Goal: Transaction & Acquisition: Subscribe to service/newsletter

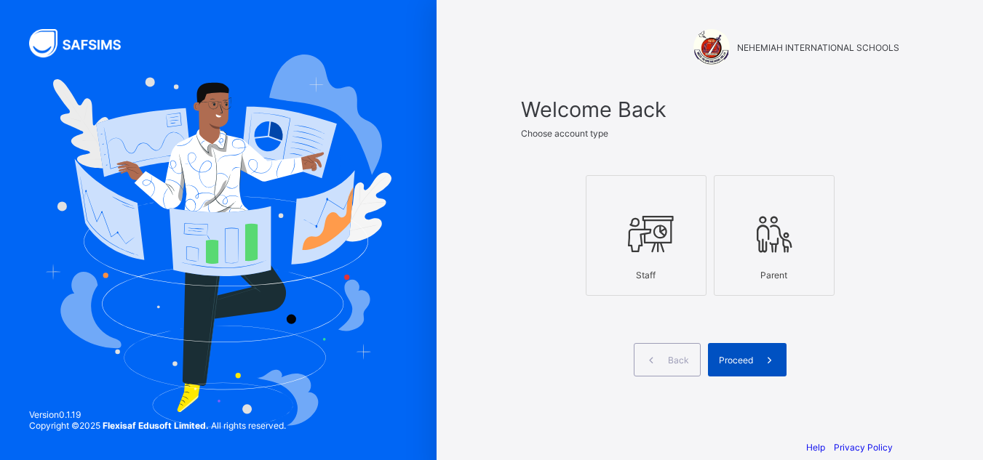
click at [740, 353] on div "Proceed" at bounding box center [747, 359] width 79 height 33
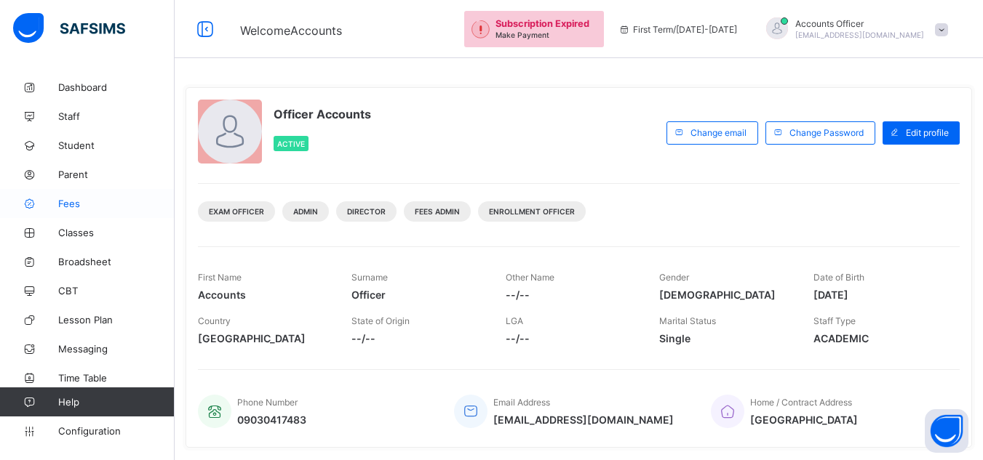
click at [76, 201] on span "Fees" at bounding box center [116, 204] width 116 height 12
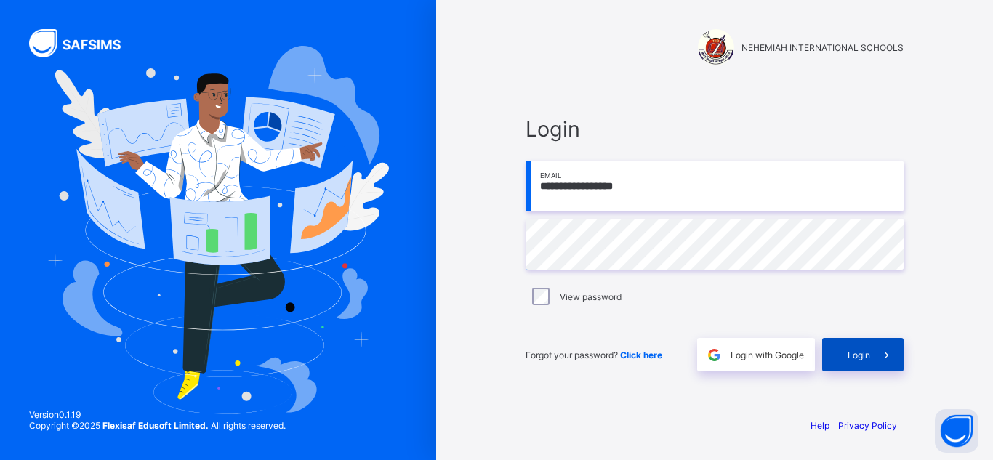
click at [881, 360] on icon at bounding box center [886, 355] width 15 height 14
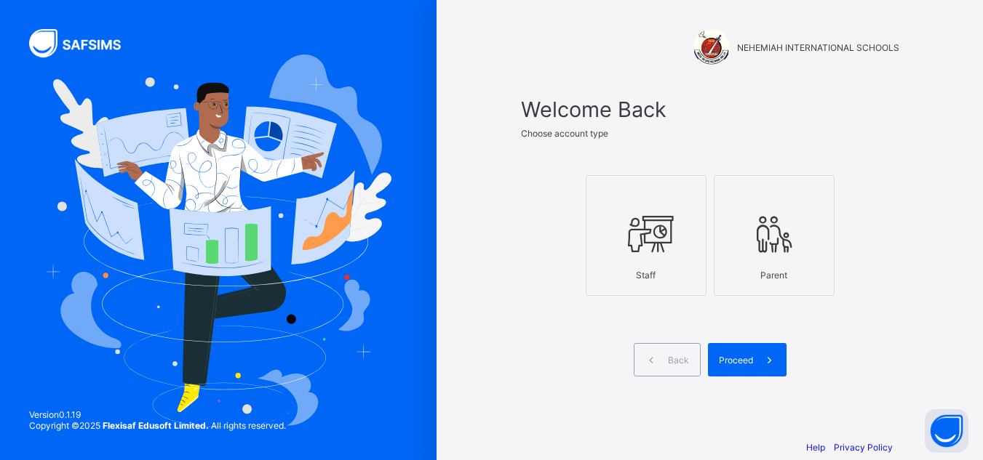
click at [651, 217] on icon at bounding box center [645, 234] width 51 height 44
click at [762, 364] on span at bounding box center [769, 359] width 33 height 33
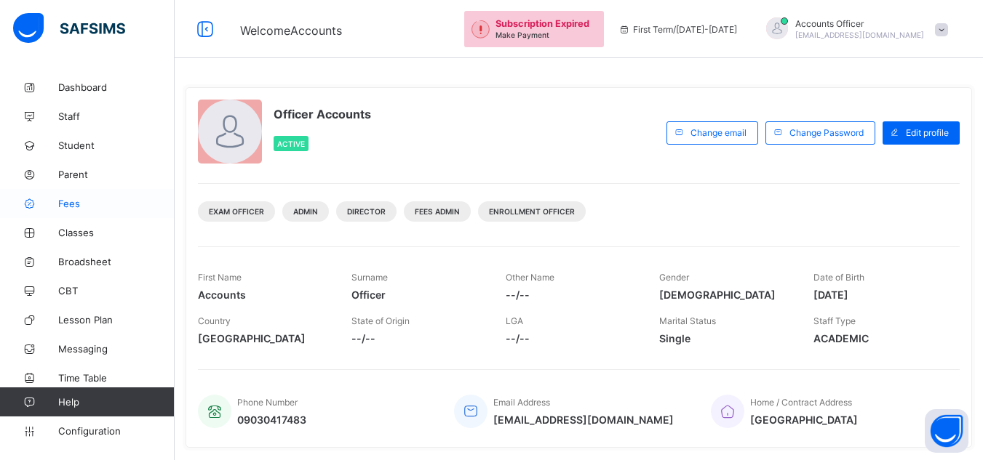
click at [68, 199] on span "Fees" at bounding box center [116, 204] width 116 height 12
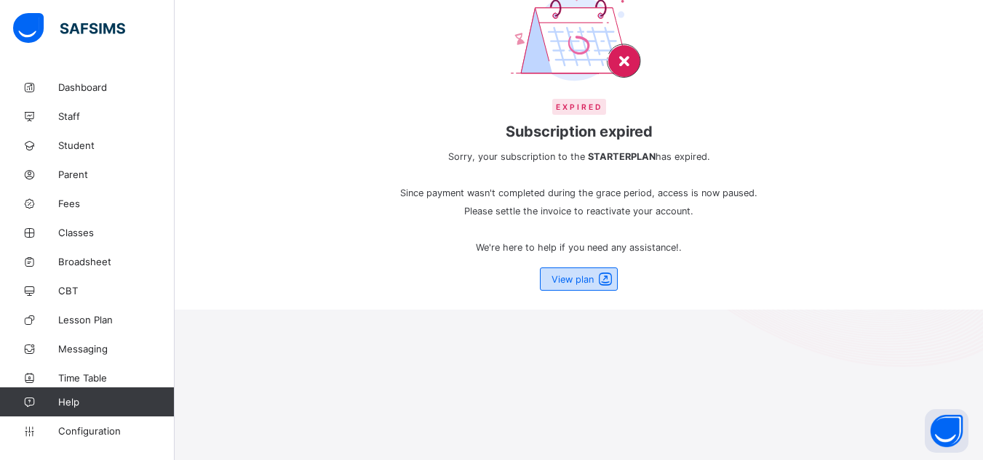
scroll to position [151, 0]
click at [602, 274] on span at bounding box center [605, 279] width 20 height 17
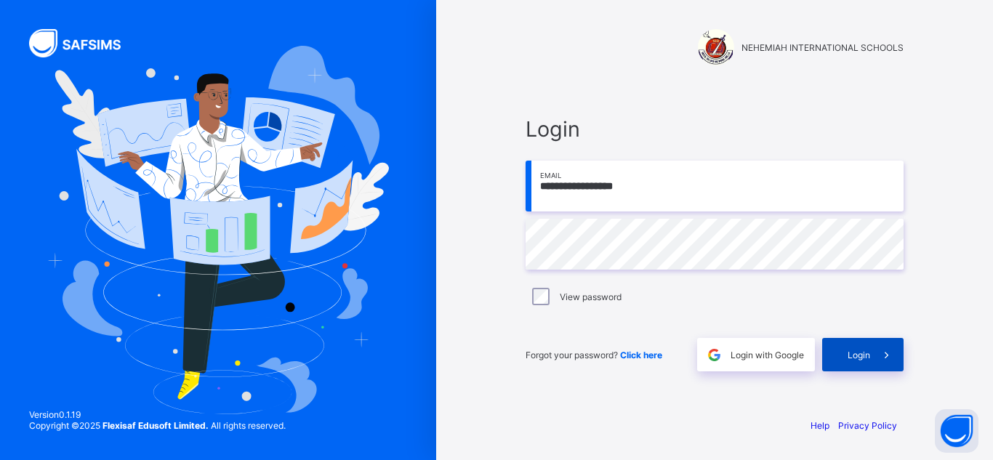
click at [871, 348] on span at bounding box center [887, 354] width 33 height 33
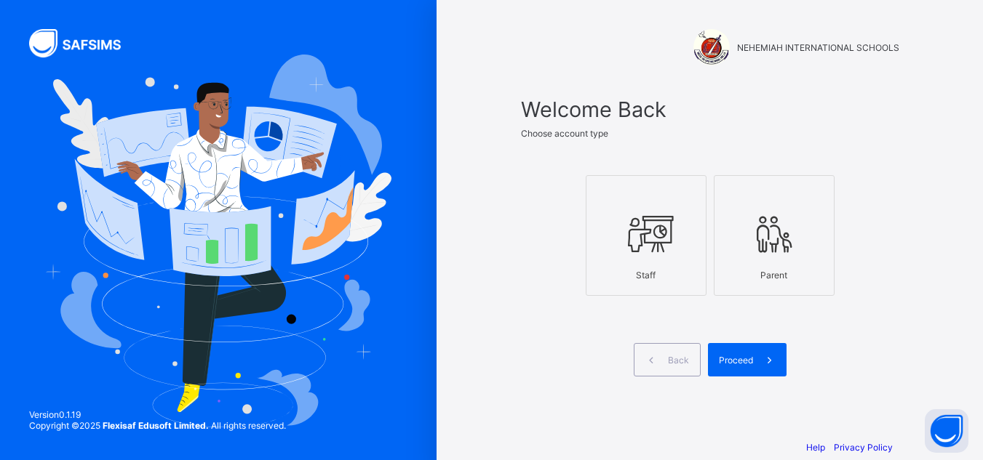
click at [677, 260] on div at bounding box center [645, 233] width 105 height 57
click at [743, 359] on span "Proceed" at bounding box center [736, 360] width 34 height 11
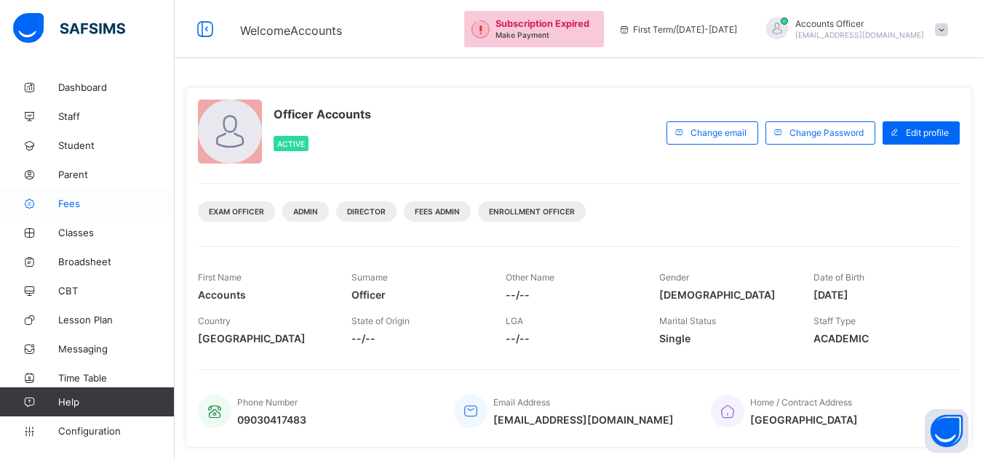
click at [81, 207] on span "Fees" at bounding box center [116, 204] width 116 height 12
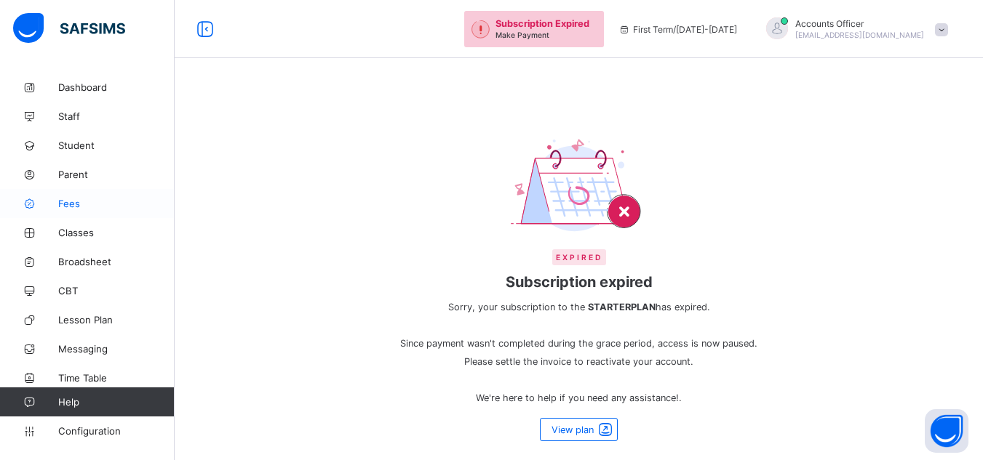
click at [66, 204] on span "Fees" at bounding box center [116, 204] width 116 height 12
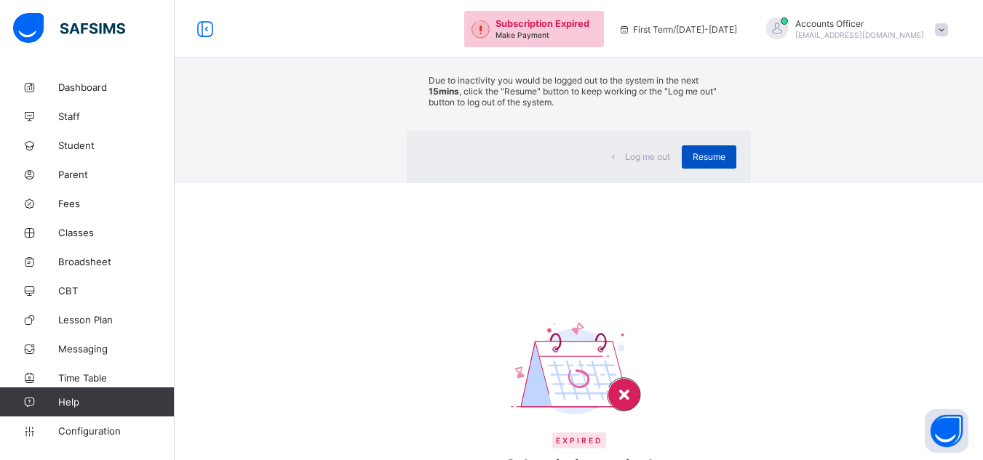
click at [692, 162] on span "Resume" at bounding box center [708, 156] width 33 height 11
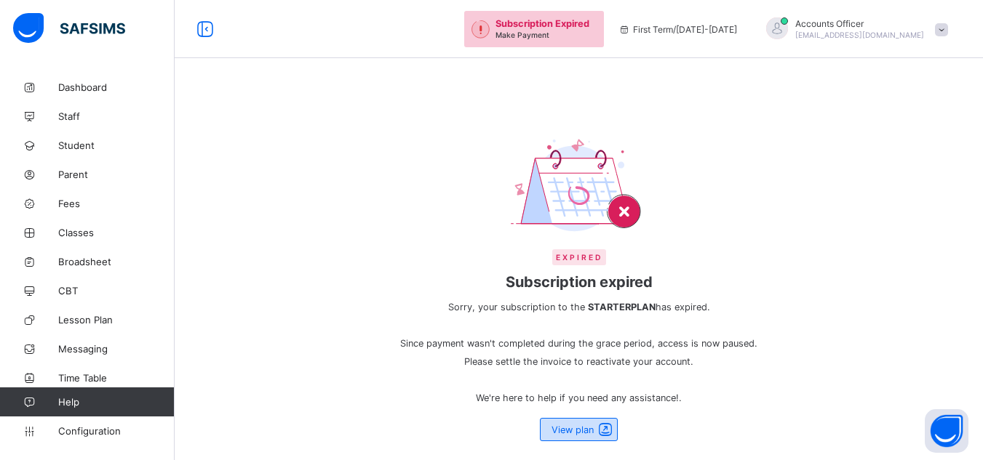
click at [590, 426] on span "View plan" at bounding box center [572, 430] width 42 height 11
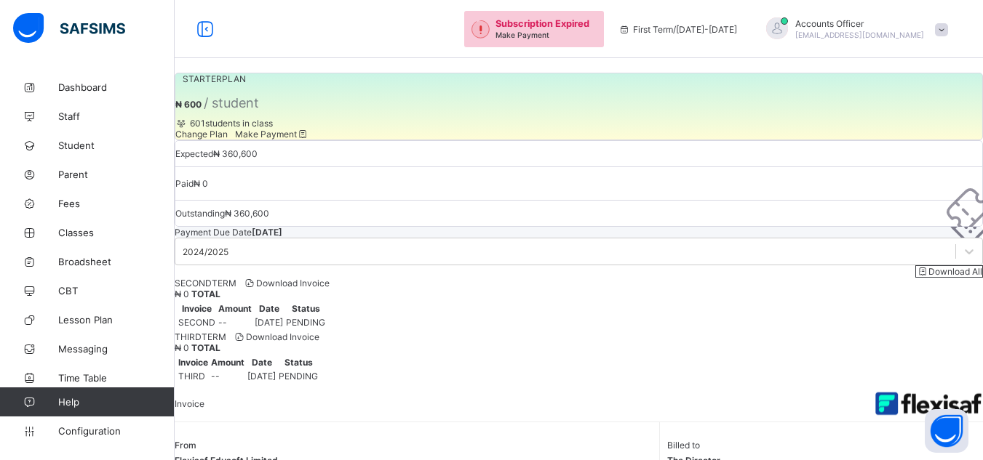
click at [309, 140] on div "Make Payment" at bounding box center [272, 134] width 74 height 11
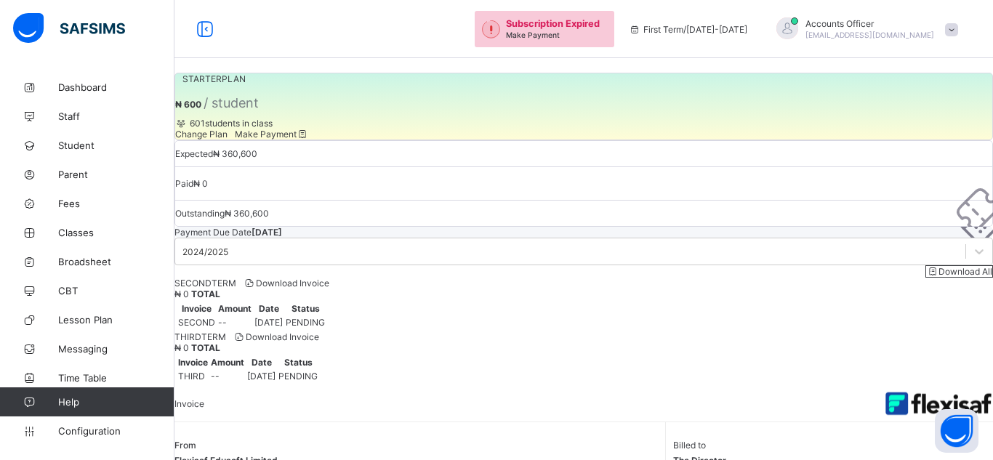
scroll to position [73, 0]
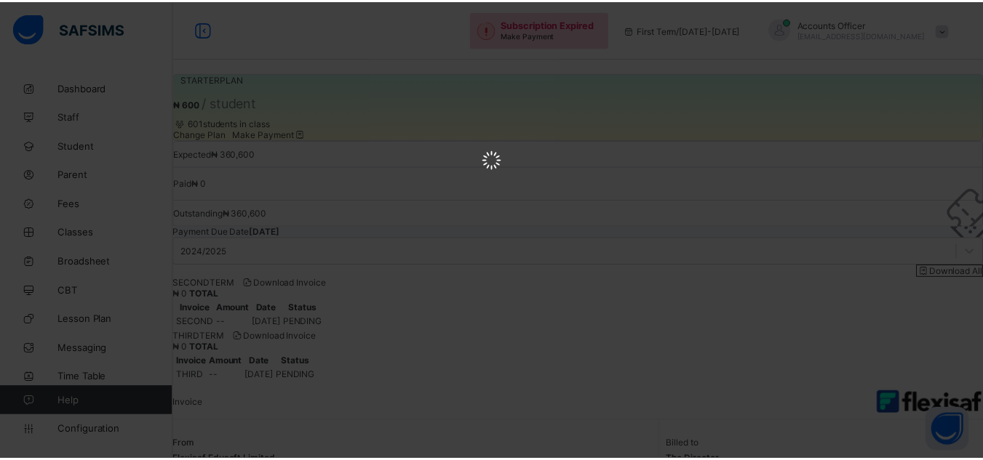
scroll to position [0, 0]
